Goal: Information Seeking & Learning: Learn about a topic

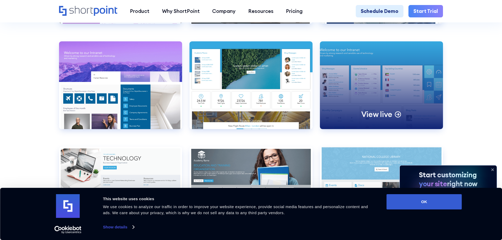
scroll to position [2343, 0]
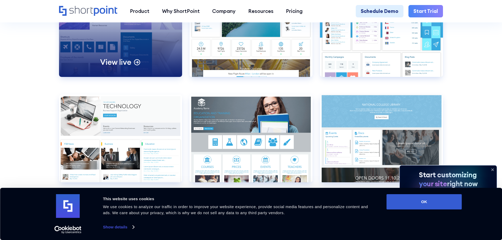
click at [127, 50] on div "View live" at bounding box center [120, 33] width 123 height 88
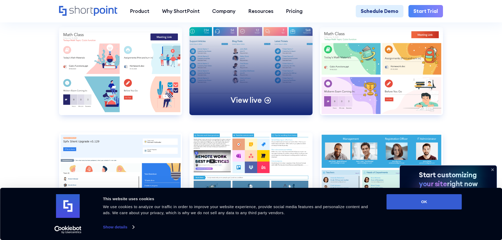
scroll to position [3291, 0]
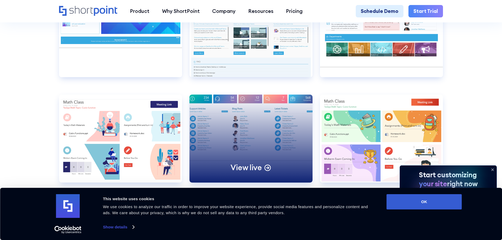
click at [235, 138] on div "View live" at bounding box center [250, 139] width 123 height 88
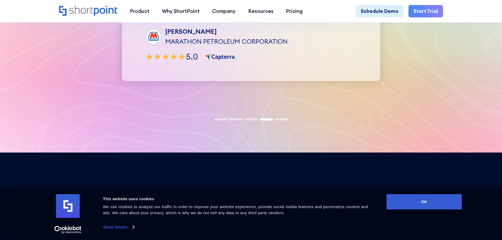
scroll to position [1685, 0]
